Goal: Find specific page/section: Find specific page/section

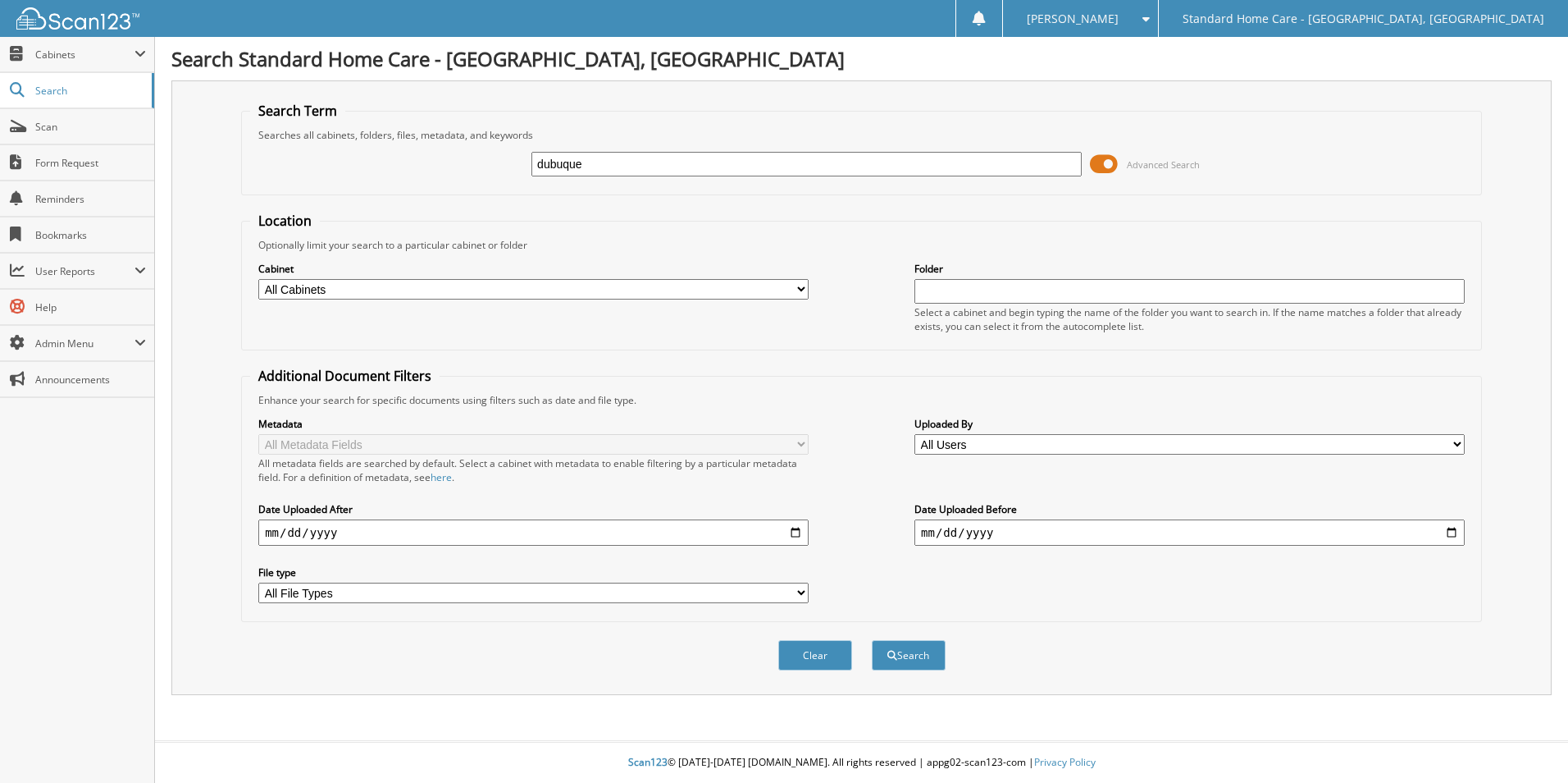
type input "dubuque"
click at [872, 640] on button "Search" at bounding box center [909, 656] width 73 height 31
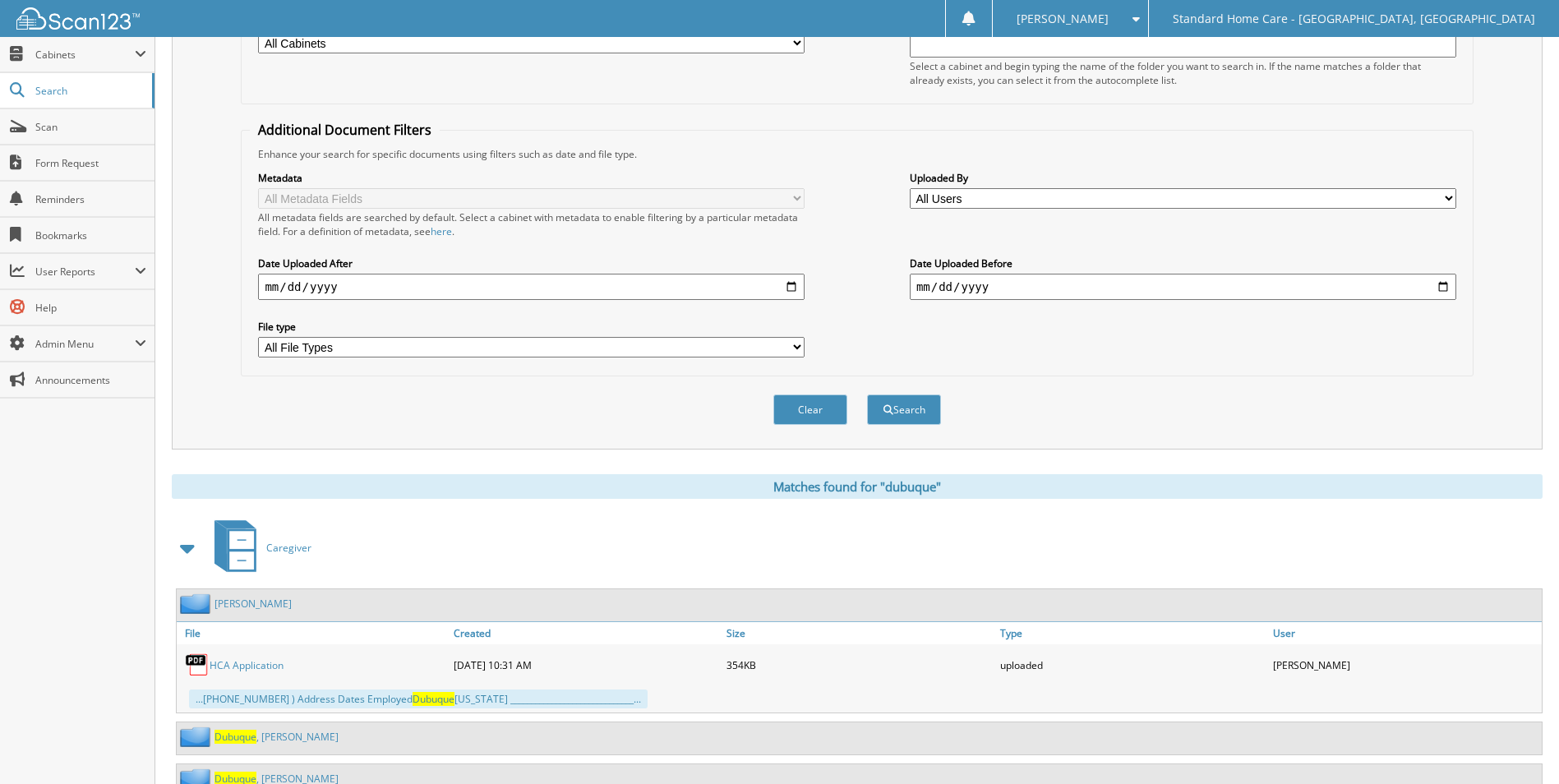
scroll to position [309, 0]
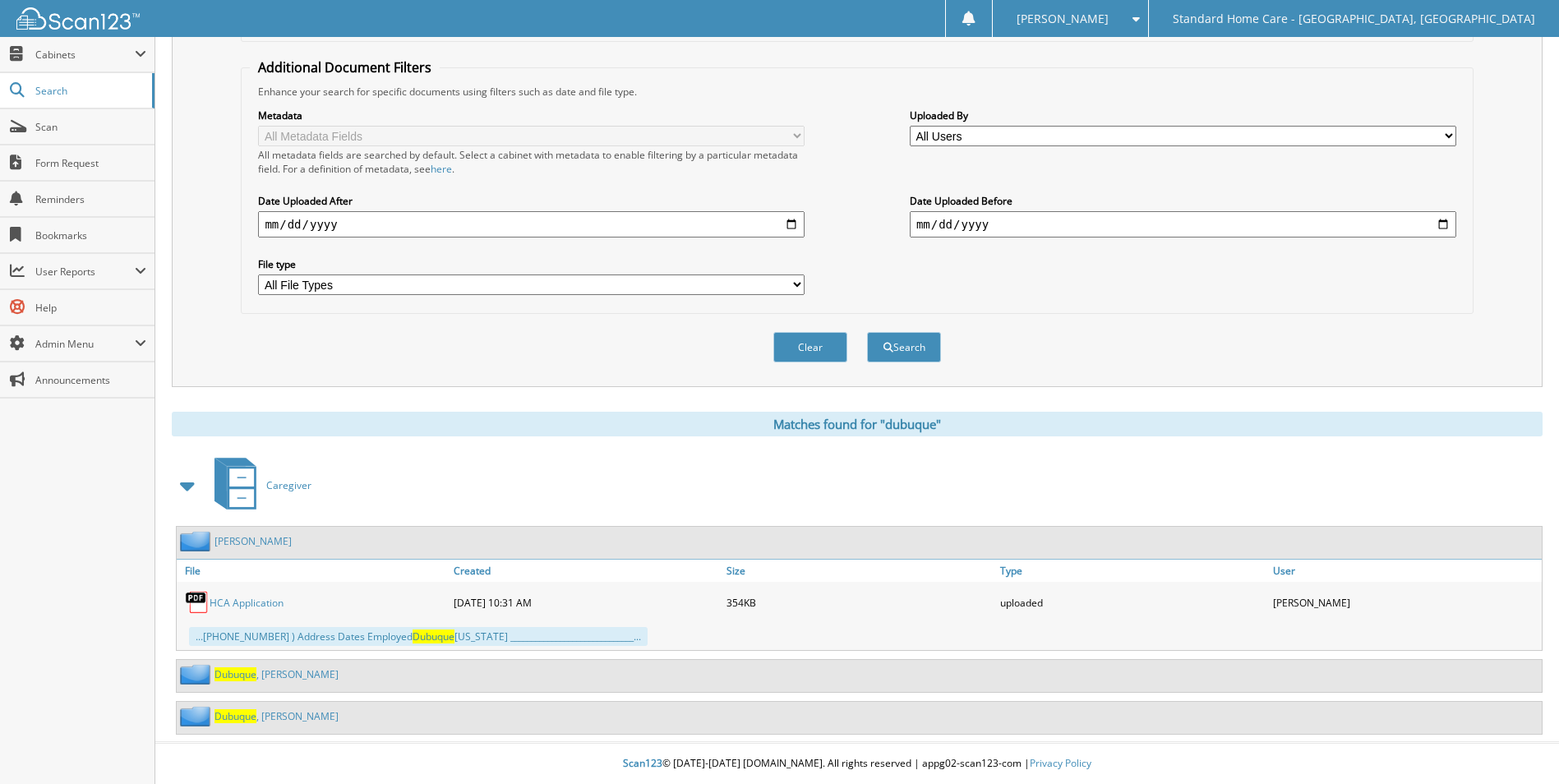
click at [240, 680] on span "Dubuque" at bounding box center [235, 674] width 42 height 14
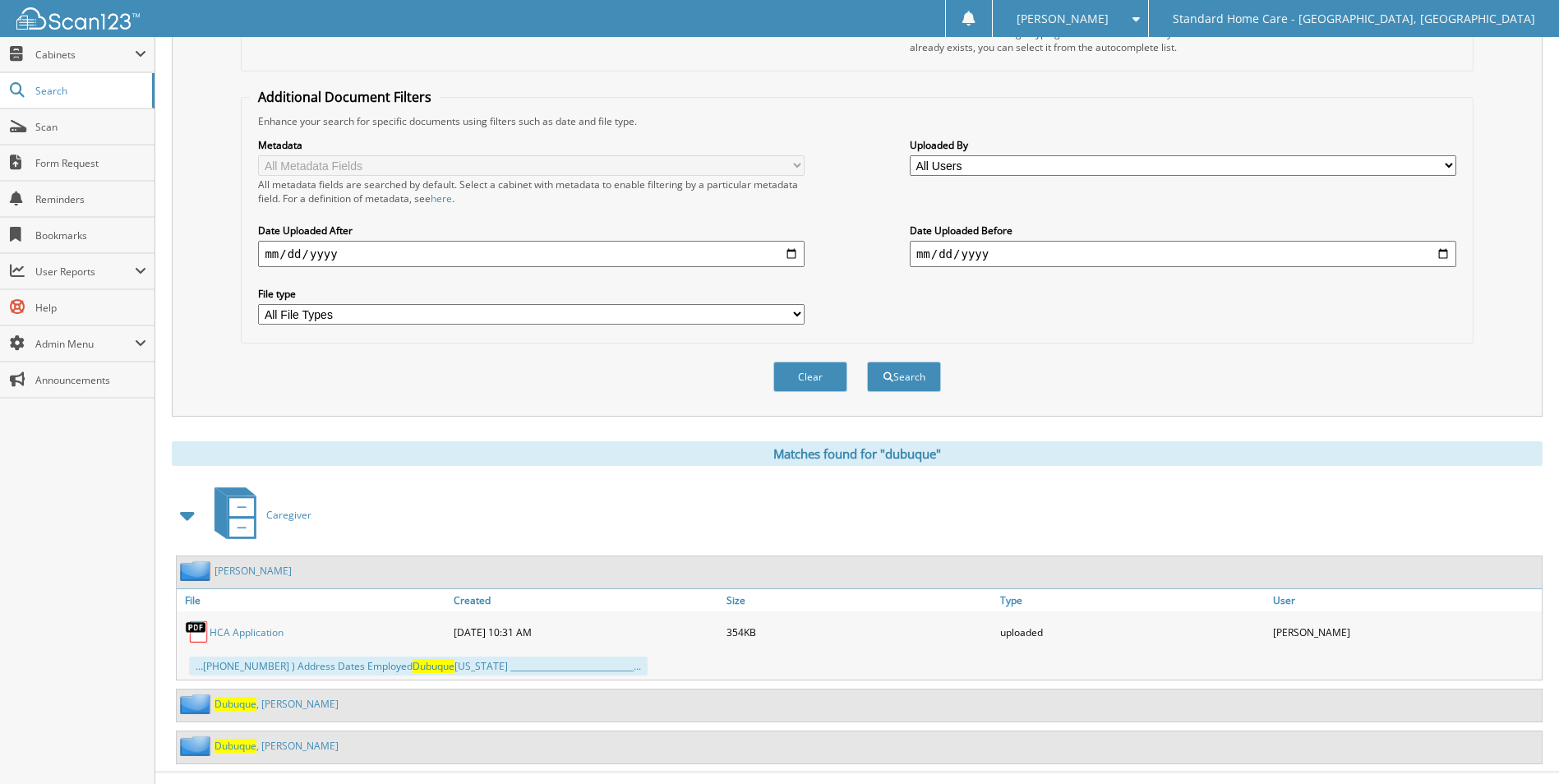
scroll to position [309, 0]
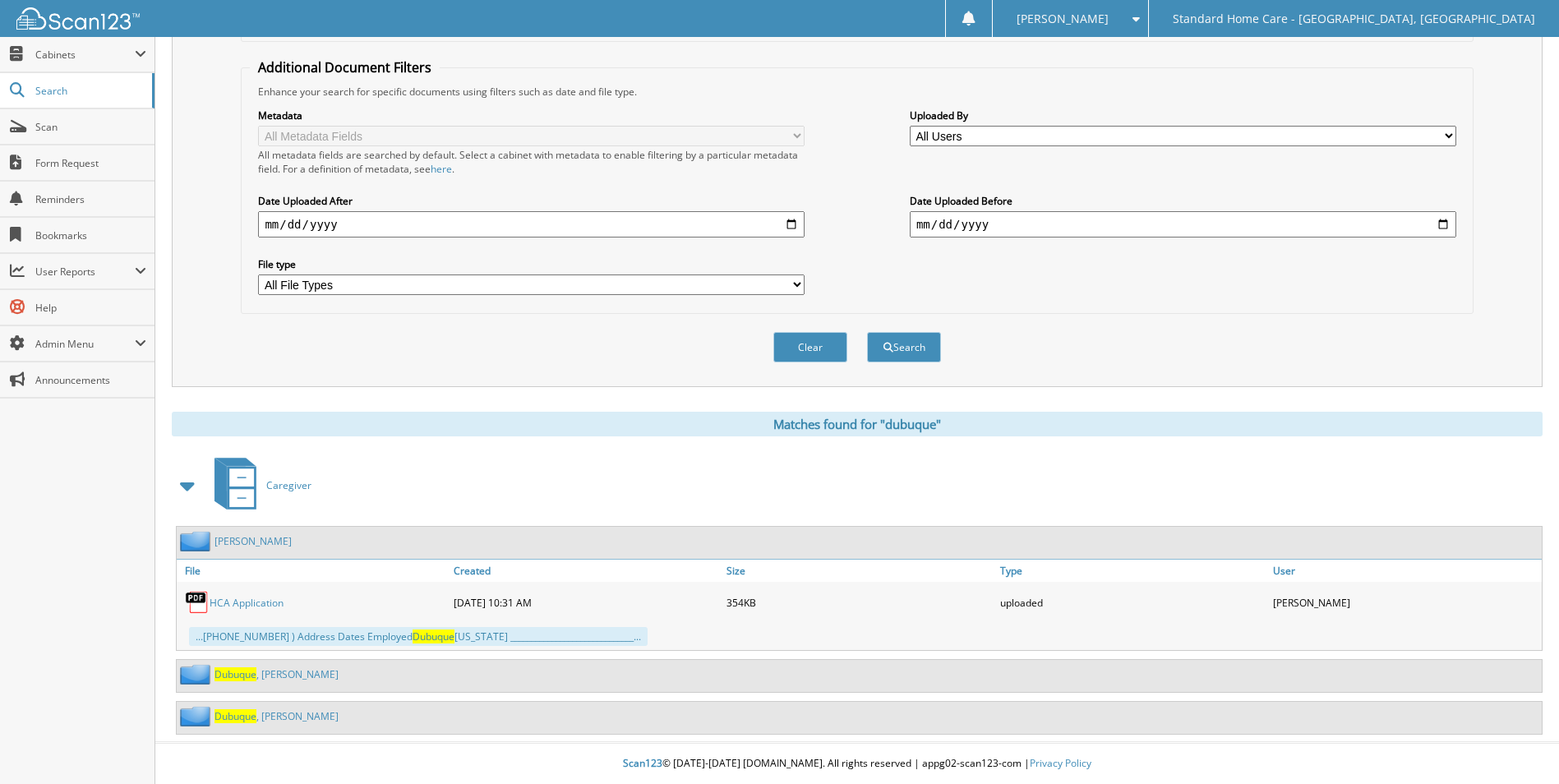
click at [285, 710] on link "[PERSON_NAME][GEOGRAPHIC_DATA]" at bounding box center [276, 716] width 124 height 14
